Goal: Task Accomplishment & Management: Manage account settings

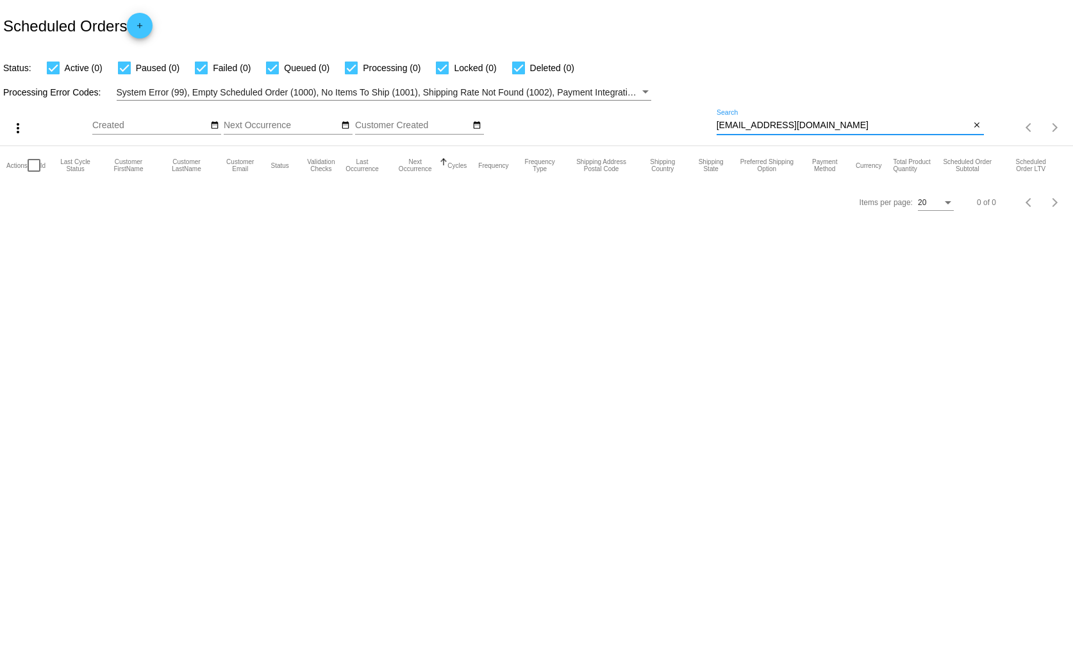
click at [780, 126] on input "[EMAIL_ADDRESS][DOMAIN_NAME]" at bounding box center [844, 126] width 254 height 10
paste input "[EMAIL_ADDRESS]"
type input "[EMAIL_ADDRESS][DOMAIN_NAME]"
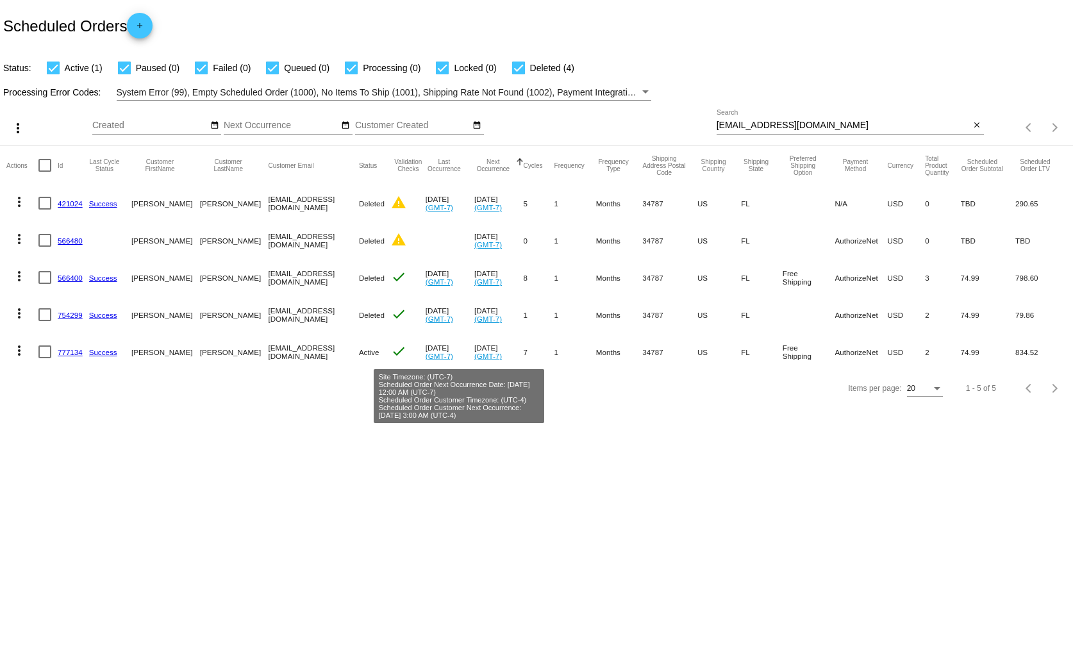
click at [474, 354] on link "(GMT-7)" at bounding box center [488, 356] width 28 height 8
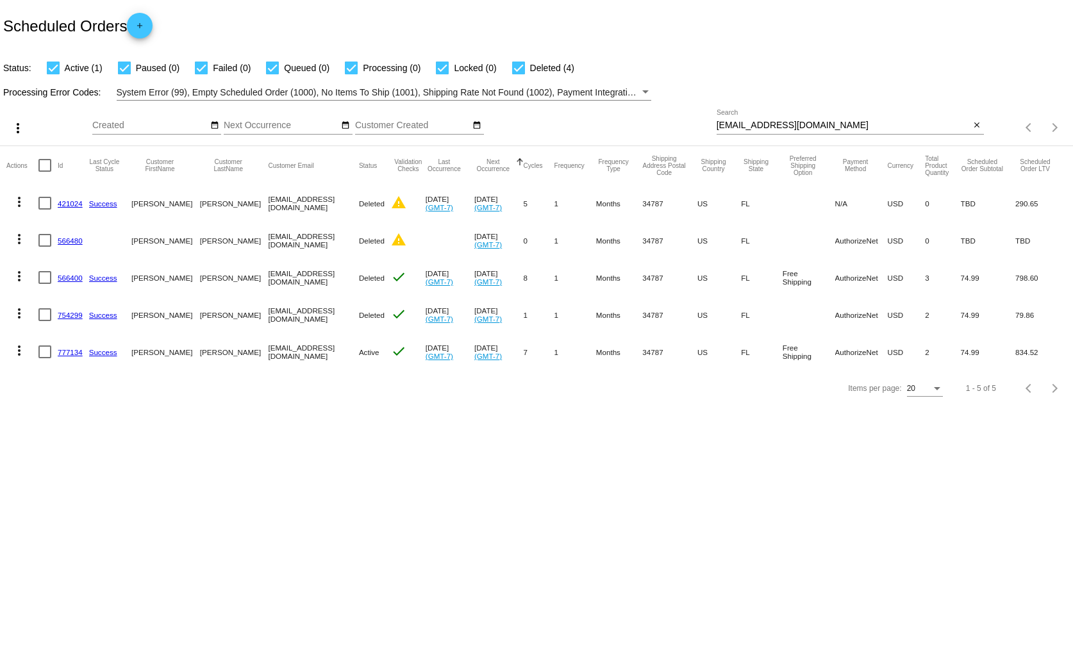
click at [72, 352] on link "777134" at bounding box center [70, 352] width 25 height 8
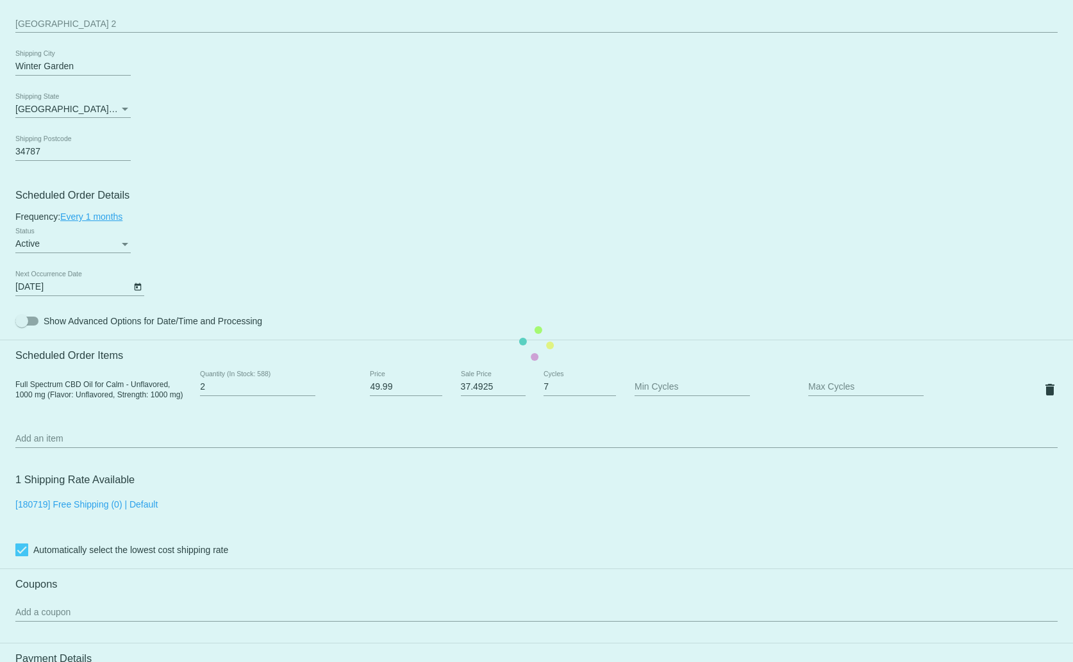
scroll to position [582, 0]
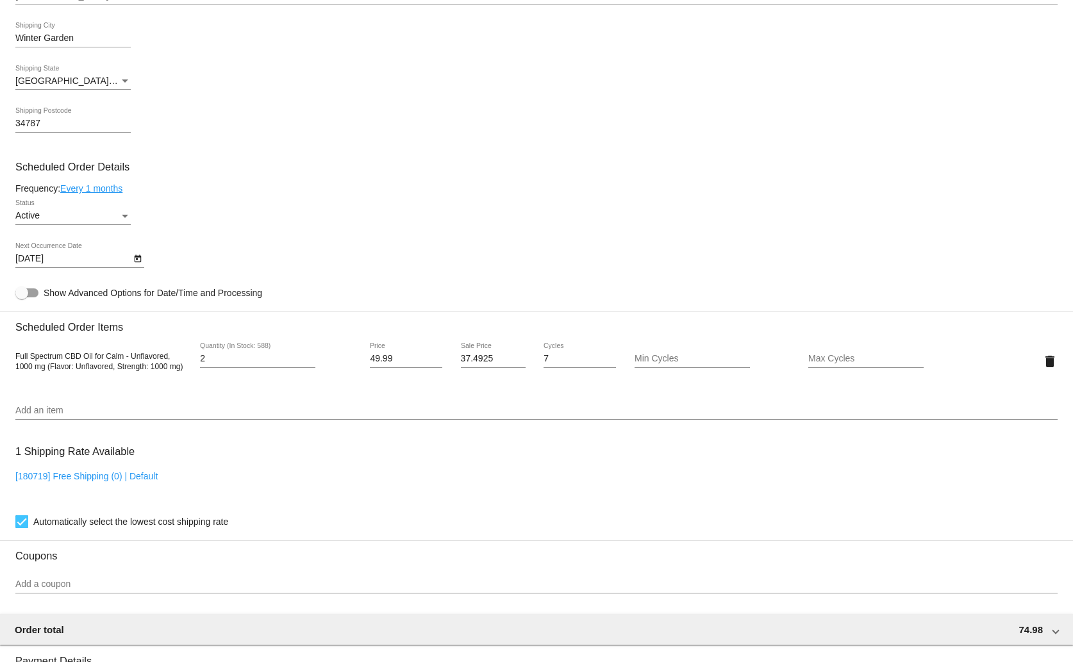
click at [134, 256] on icon "Open calendar" at bounding box center [137, 258] width 9 height 15
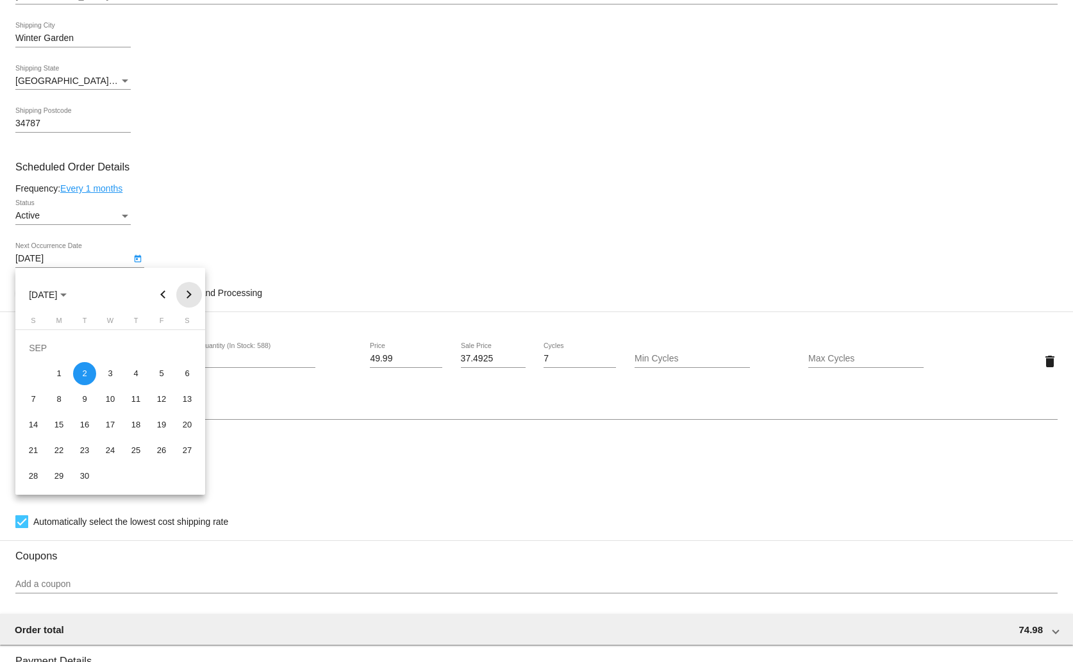
click at [187, 292] on button "Next month" at bounding box center [189, 295] width 26 height 26
click at [37, 373] on div "5" at bounding box center [33, 373] width 23 height 23
type input "[DATE]"
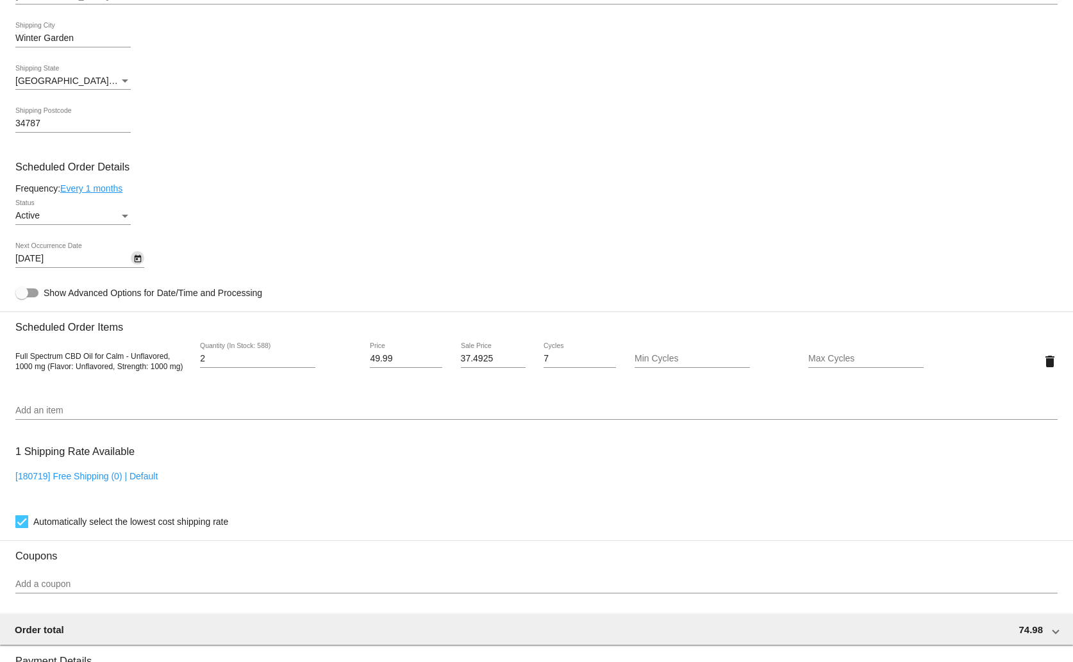
scroll to position [892, 0]
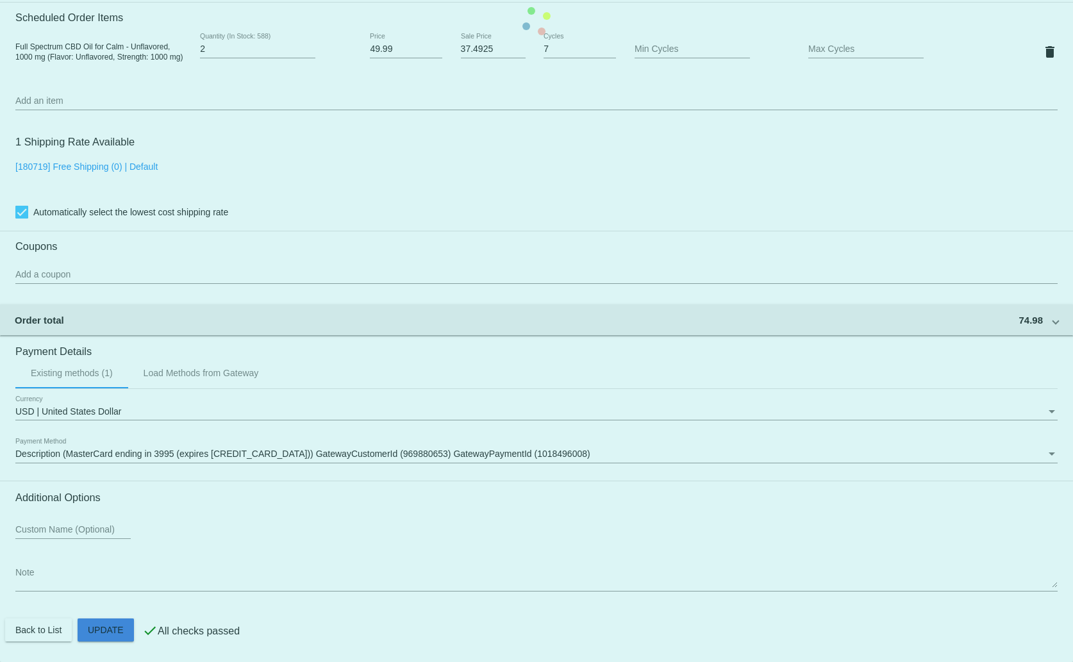
click at [106, 629] on mat-card "Customer 1584837: [PERSON_NAME] [EMAIL_ADDRESS][DOMAIN_NAME] Customer Shipping …" at bounding box center [536, 21] width 1073 height 1282
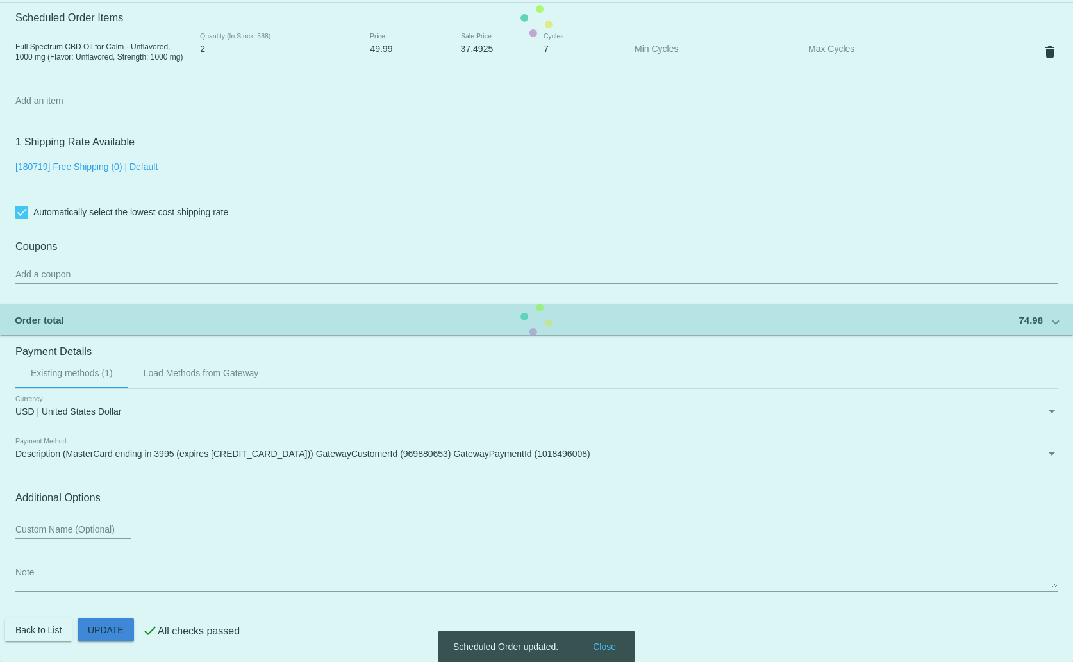
click at [106, 629] on mat-card "Customer 1584837: [PERSON_NAME] [EMAIL_ADDRESS][DOMAIN_NAME] Customer Shipping …" at bounding box center [536, 21] width 1073 height 1282
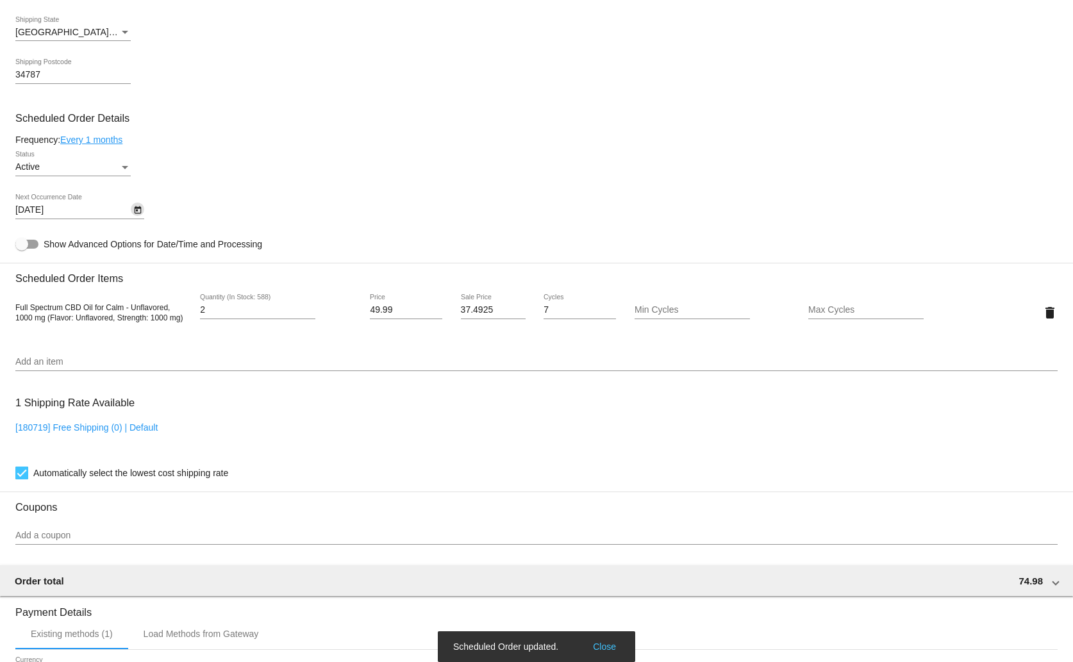
scroll to position [533, 0]
